Goal: Find specific page/section: Find specific page/section

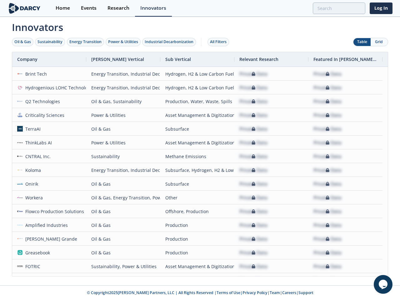
click at [23, 42] on div "Oil & Gas" at bounding box center [22, 42] width 17 height 6
click at [50, 42] on div "Sustainability" at bounding box center [50, 42] width 25 height 6
click at [86, 42] on div "Energy Transition" at bounding box center [85, 42] width 32 height 6
click at [124, 42] on div "Power & Utilities" at bounding box center [123, 42] width 30 height 6
click at [170, 42] on div "Industrial Decarbonization" at bounding box center [169, 42] width 49 height 6
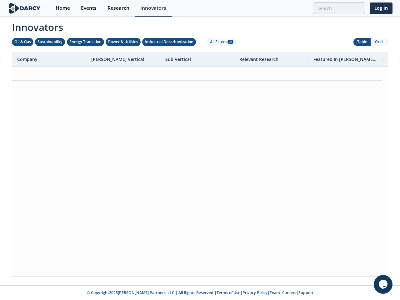
click at [220, 42] on div "All Filters 28" at bounding box center [221, 42] width 23 height 6
